Goal: Complete application form

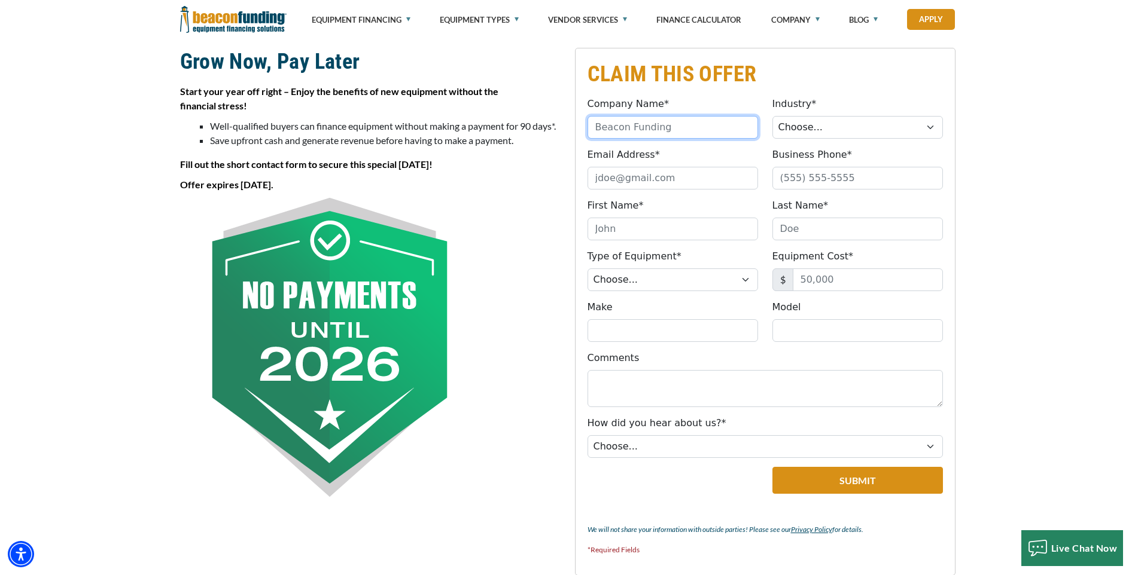
click at [624, 129] on input "Company Name*" at bounding box center [672, 127] width 170 height 23
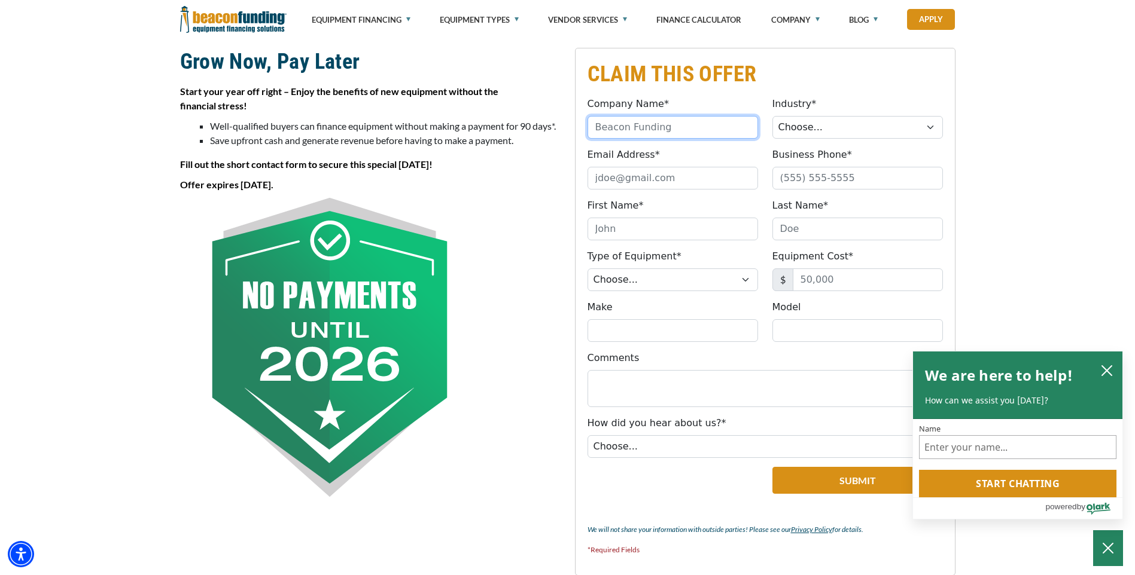
type input "Luxury Auto Wraps"
type input "[EMAIL_ADDRESS][DOMAIN_NAME]"
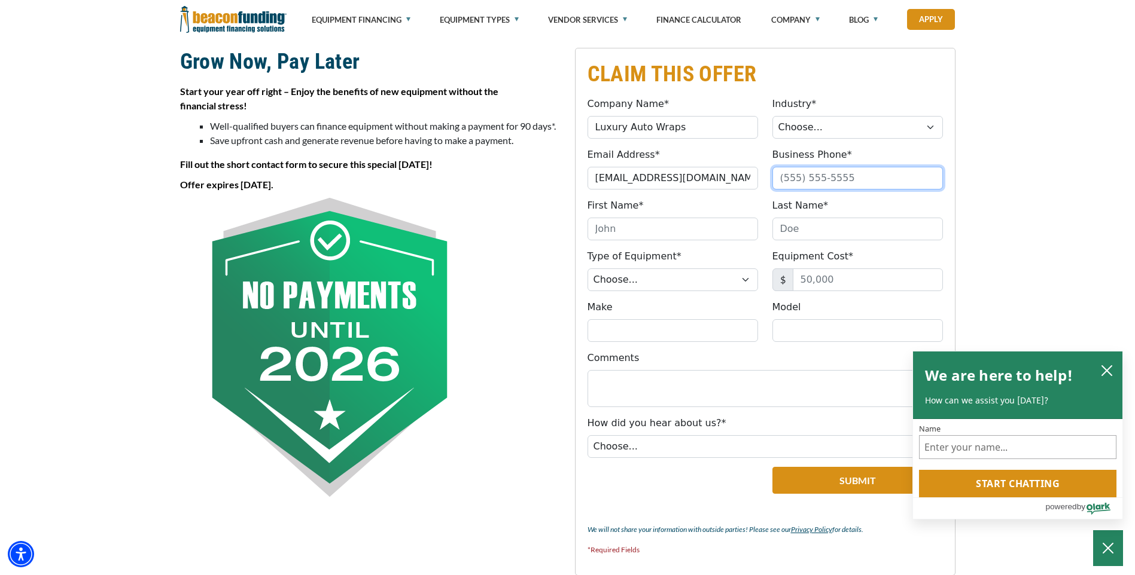
type input "5127172224"
type input "[PERSON_NAME]"
type input "[PHONE_NUMBER]"
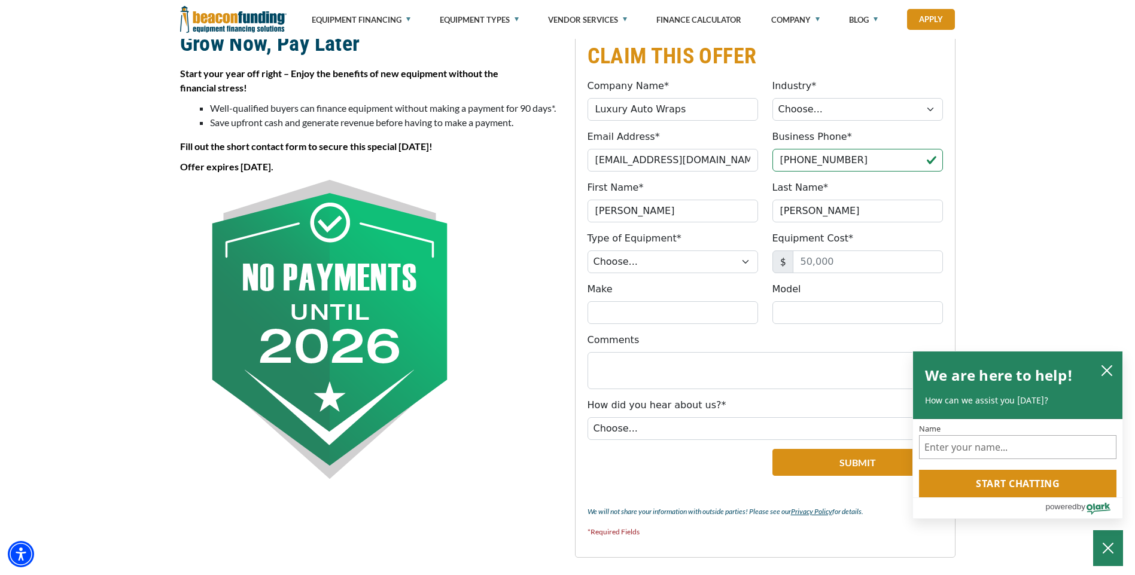
scroll to position [305, 0]
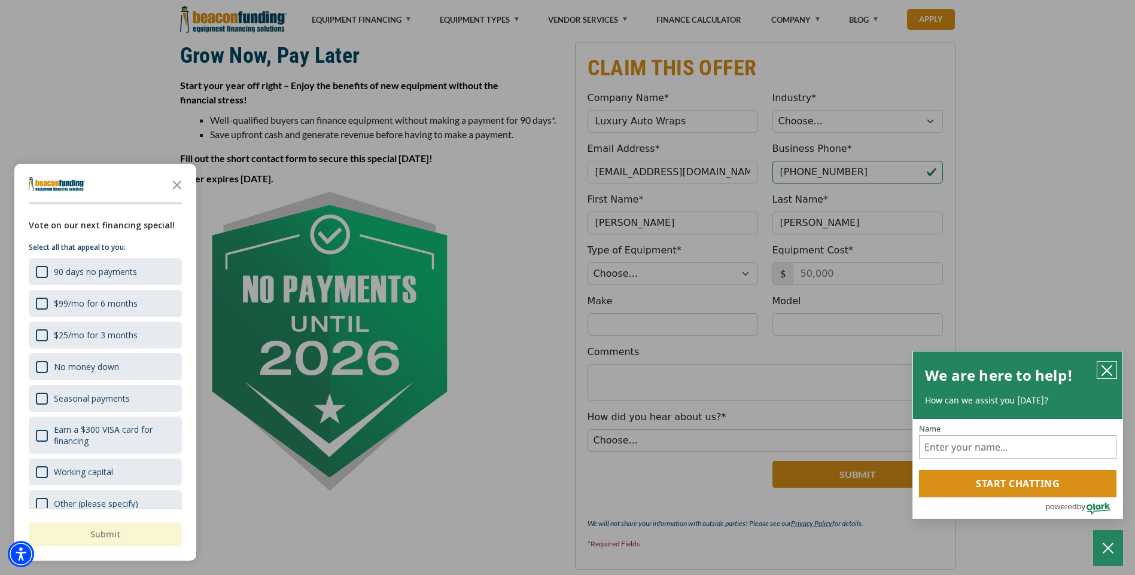
click at [1110, 367] on icon "close chatbox" at bounding box center [1107, 371] width 10 height 10
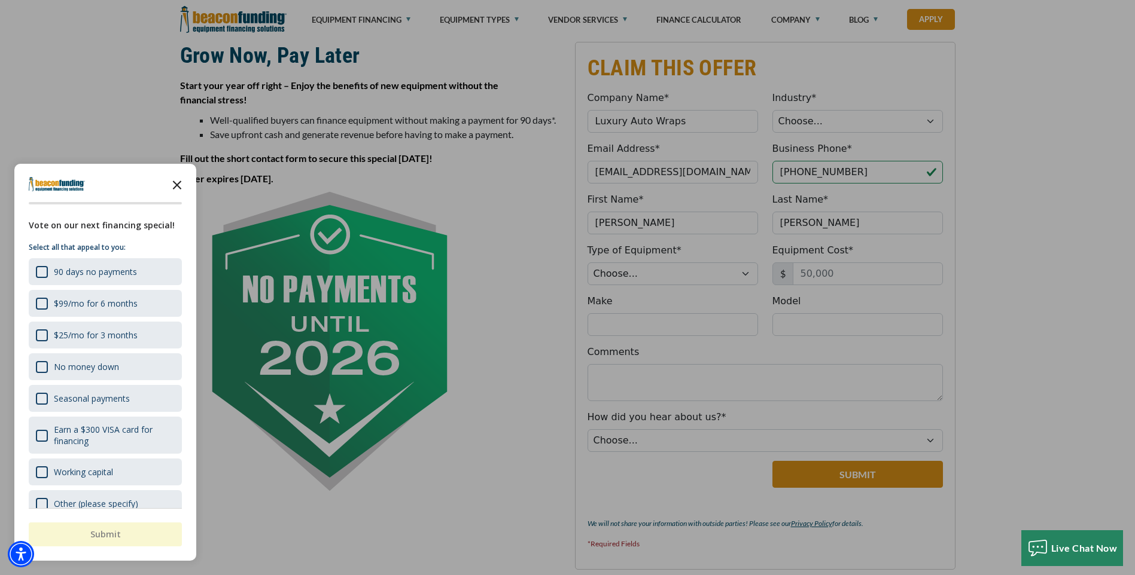
click at [181, 188] on icon "Close the survey" at bounding box center [177, 184] width 24 height 24
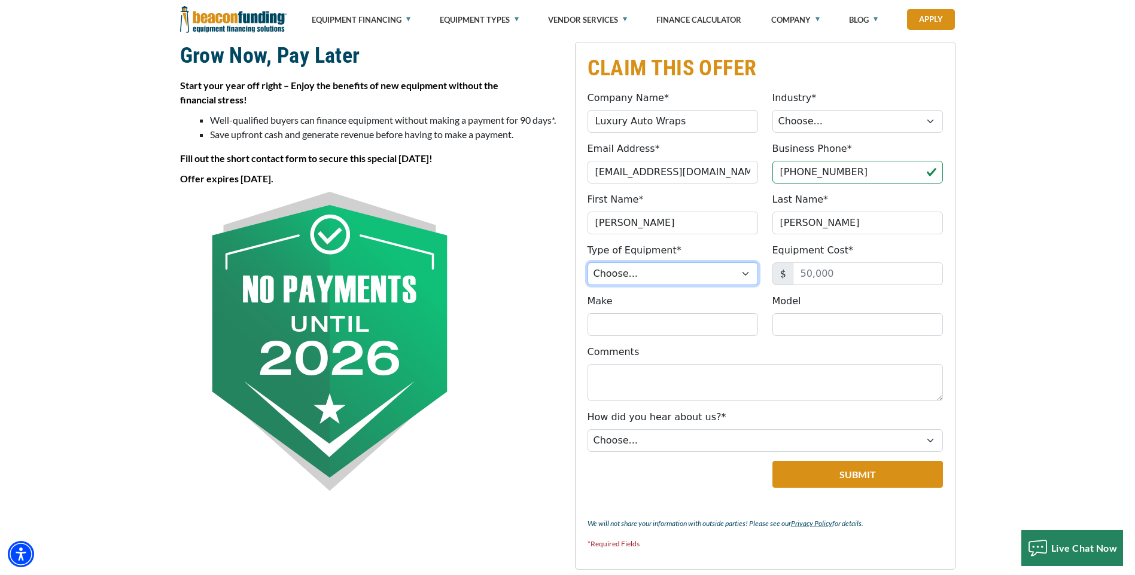
click at [750, 277] on select "Choose... Backhoe Boom/Bucket Truck Chipper Commercial Mower Crane DTG/DTF Prin…" at bounding box center [672, 274] width 170 height 23
select select "5"
click at [587, 263] on select "Choose... Backhoe Boom/Bucket Truck Chipper Commercial Mower Crane DTG/DTF Prin…" at bounding box center [672, 274] width 170 height 23
drag, startPoint x: 833, startPoint y: 274, endPoint x: 791, endPoint y: 274, distance: 42.5
click at [791, 274] on div "$" at bounding box center [857, 274] width 170 height 23
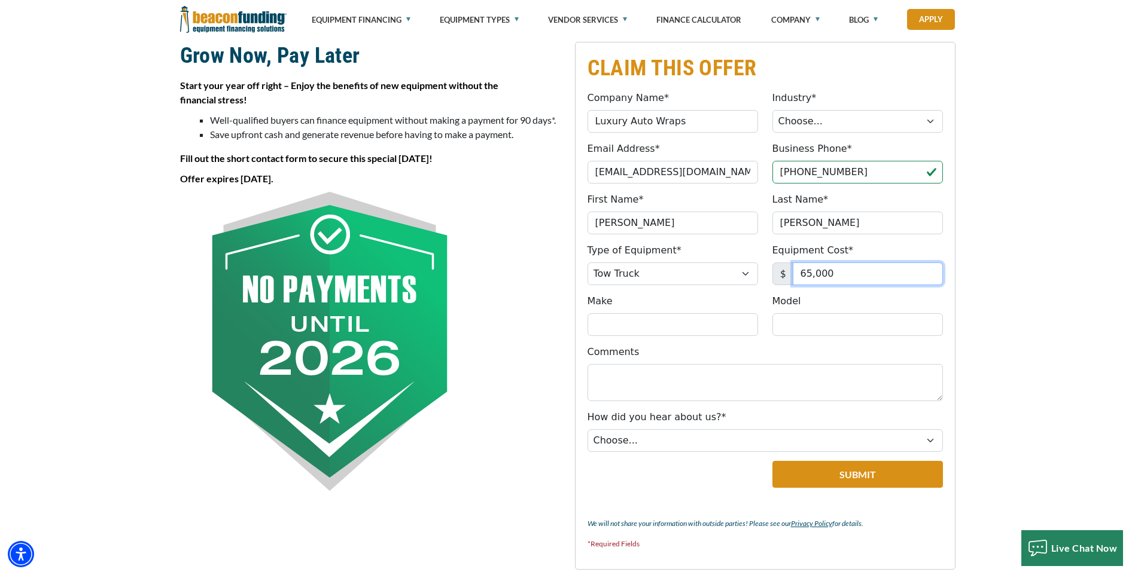
type input "65,000"
click at [639, 329] on input "Make" at bounding box center [672, 324] width 170 height 23
type input "dodge"
click at [784, 327] on input "Model" at bounding box center [857, 324] width 170 height 23
type input "5500"
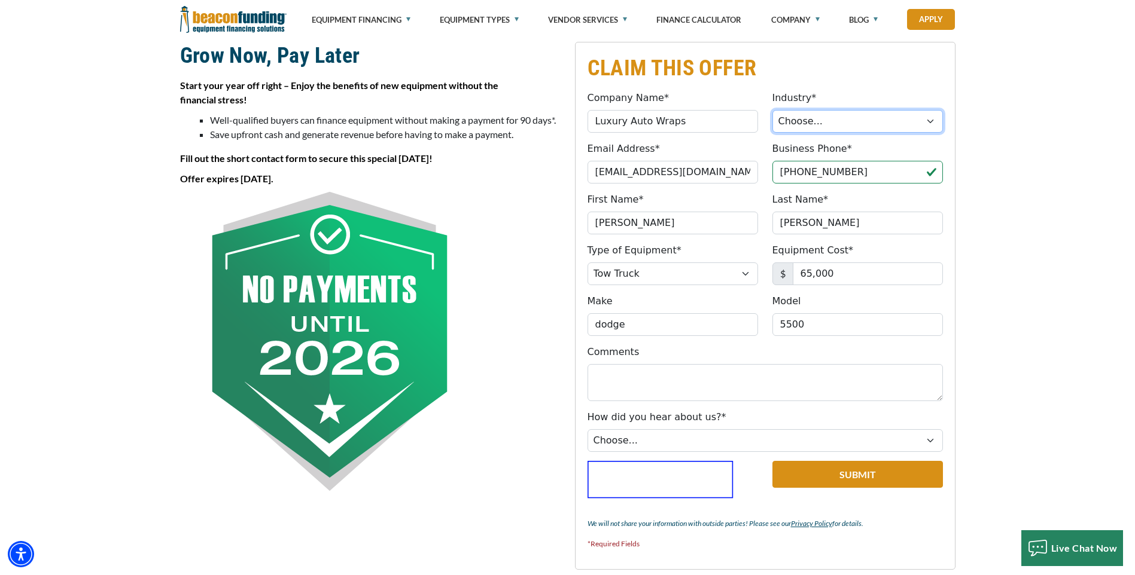
click at [901, 126] on select "Choose... Towing Landscape/Hardscape Decorated Apparel Septic Light Constructio…" at bounding box center [857, 121] width 170 height 23
select select "1"
click at [772, 110] on select "Choose... Towing Landscape/Hardscape Decorated Apparel Septic Light Constructio…" at bounding box center [857, 121] width 170 height 23
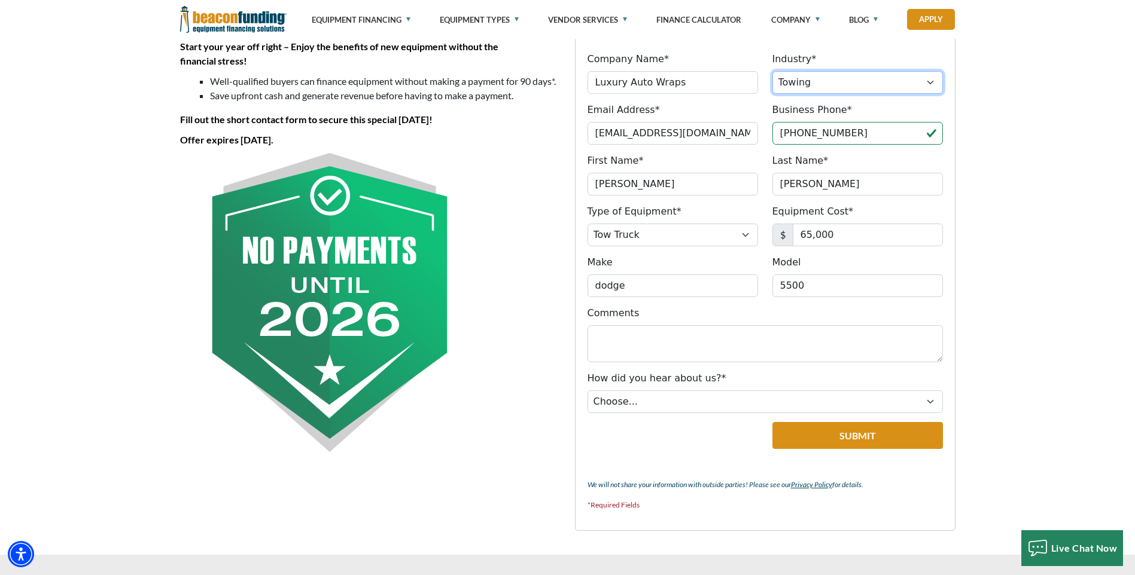
scroll to position [365, 0]
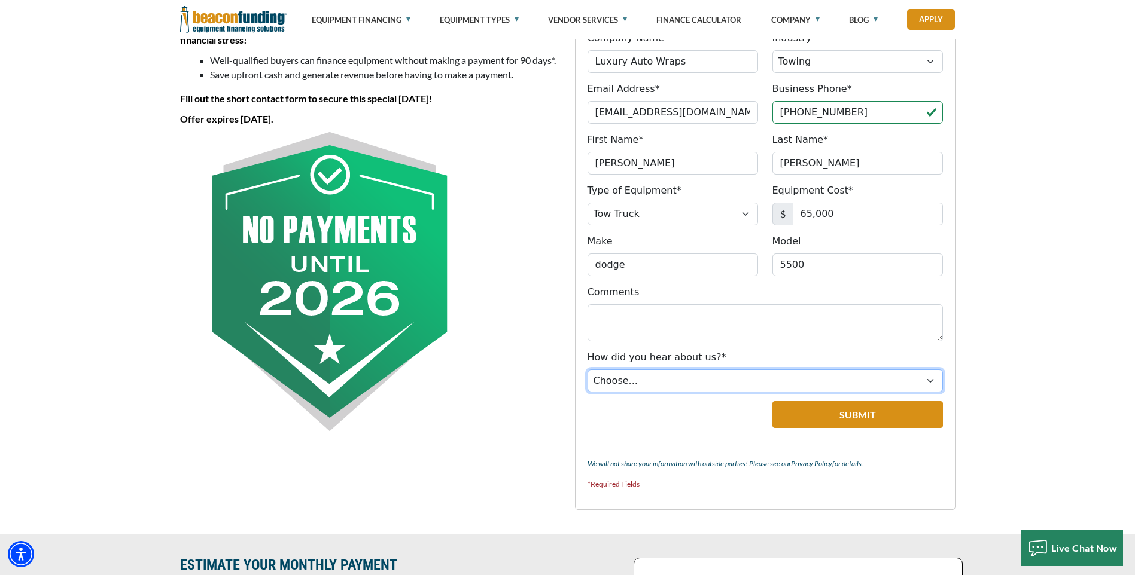
click at [928, 383] on select "Choose... Internet Search Vendor Referral Word of Mouth Client Referral Email E…" at bounding box center [764, 381] width 355 height 23
select select "13"
click at [587, 370] on select "Choose... Internet Search Vendor Referral Word of Mouth Client Referral Email E…" at bounding box center [764, 381] width 355 height 23
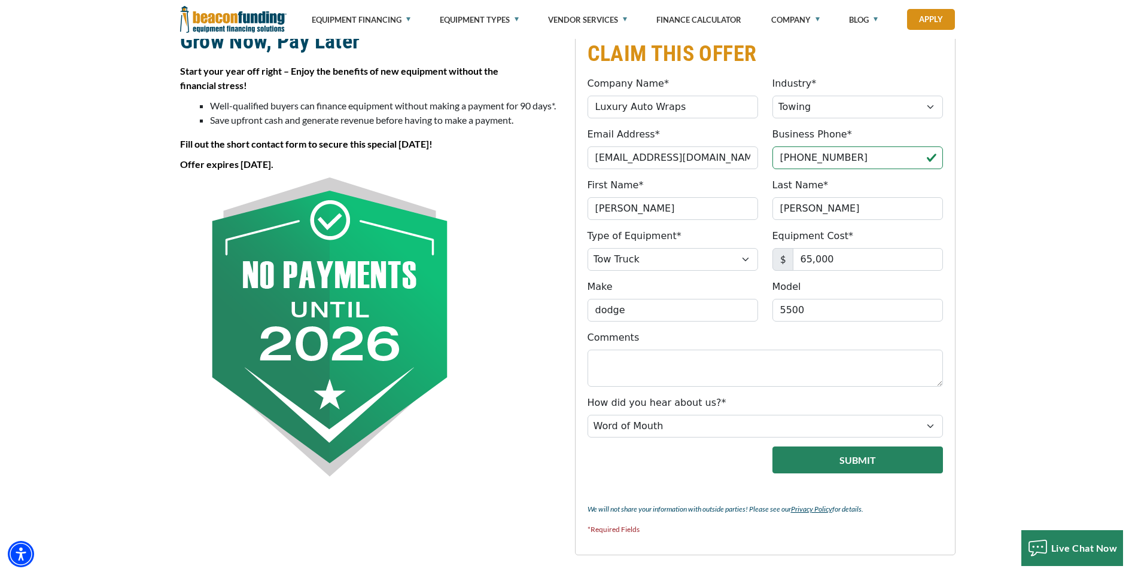
scroll to position [305, 0]
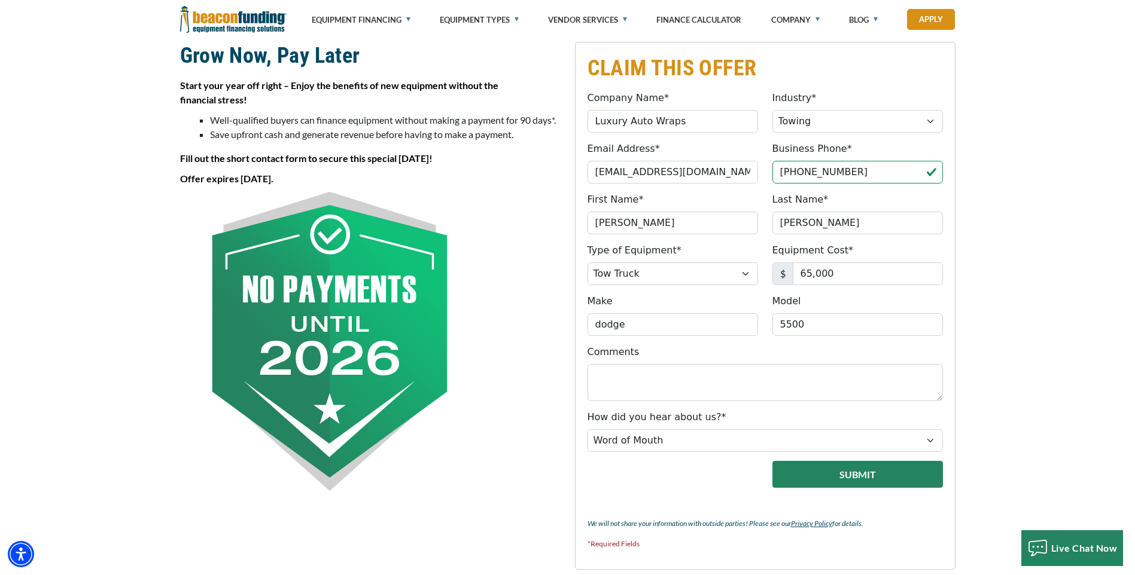
click at [818, 477] on button "Submit" at bounding box center [857, 474] width 170 height 27
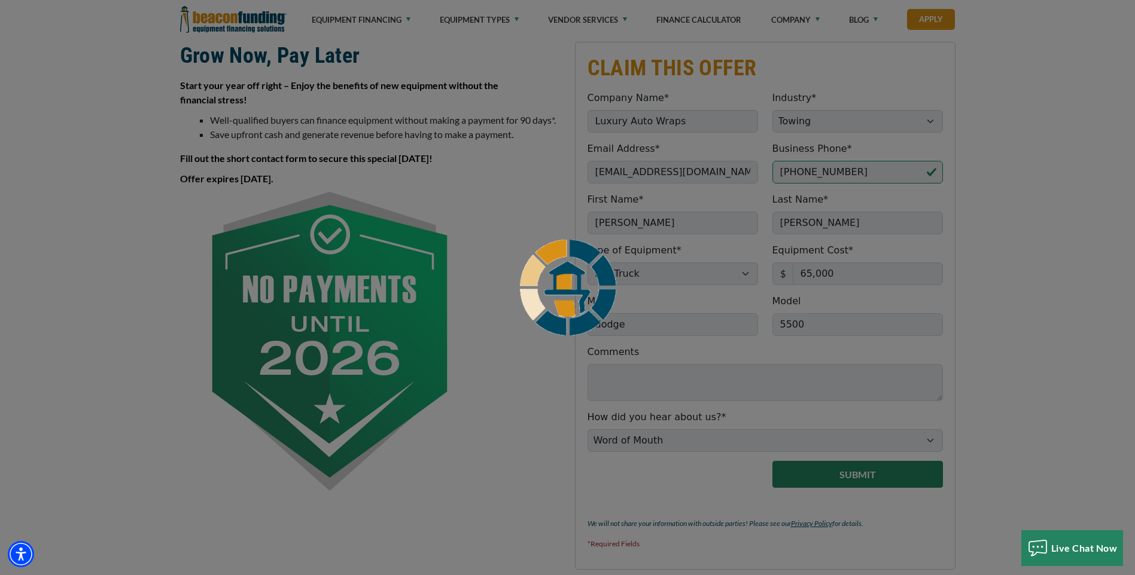
scroll to position [299, 0]
